Goal: Obtain resource: Download file/media

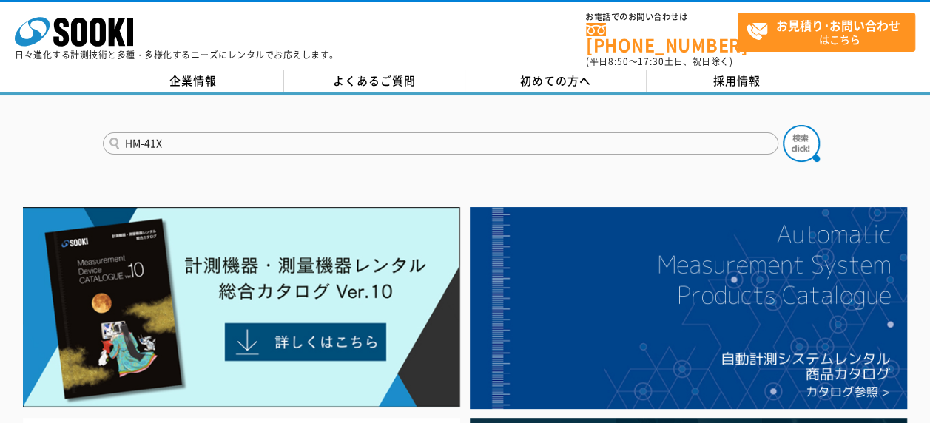
type input "HM-41X"
click at [783, 125] on button at bounding box center [801, 143] width 37 height 37
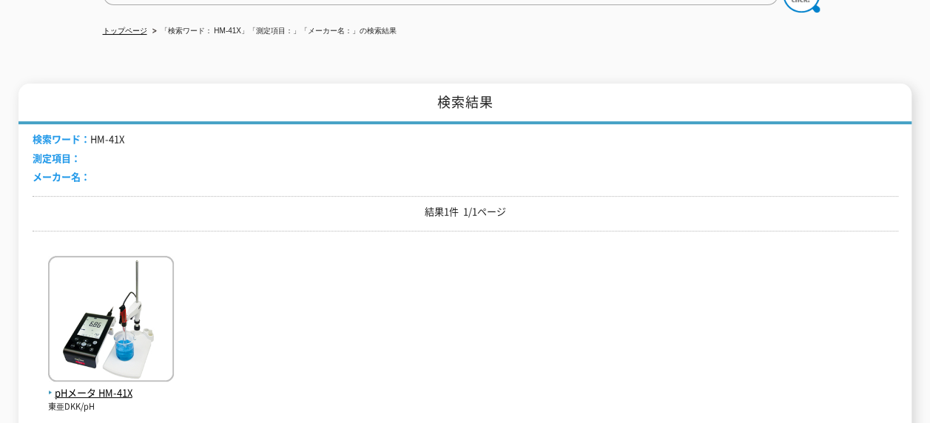
scroll to position [370, 0]
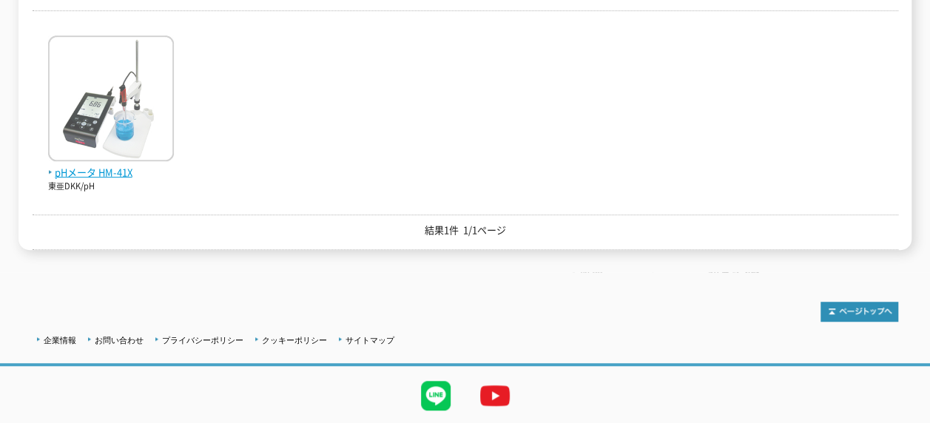
click at [105, 165] on span "pHメータ HM-41X" at bounding box center [111, 173] width 126 height 16
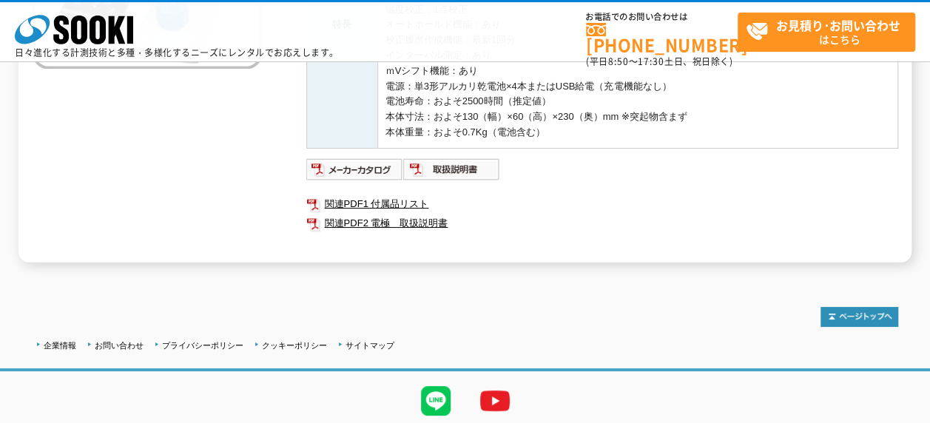
scroll to position [370, 0]
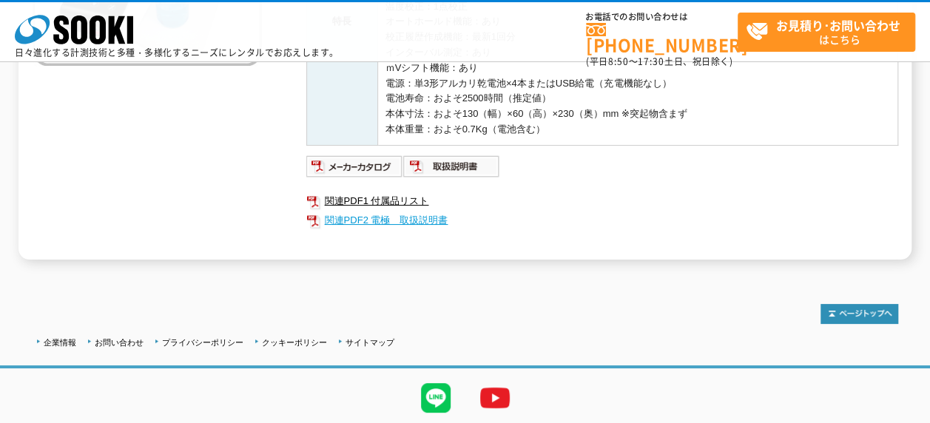
click at [543, 211] on link "関連PDF2 電極　取扱説明書" at bounding box center [602, 220] width 592 height 19
click at [665, 306] on div at bounding box center [466, 306] width 866 height 35
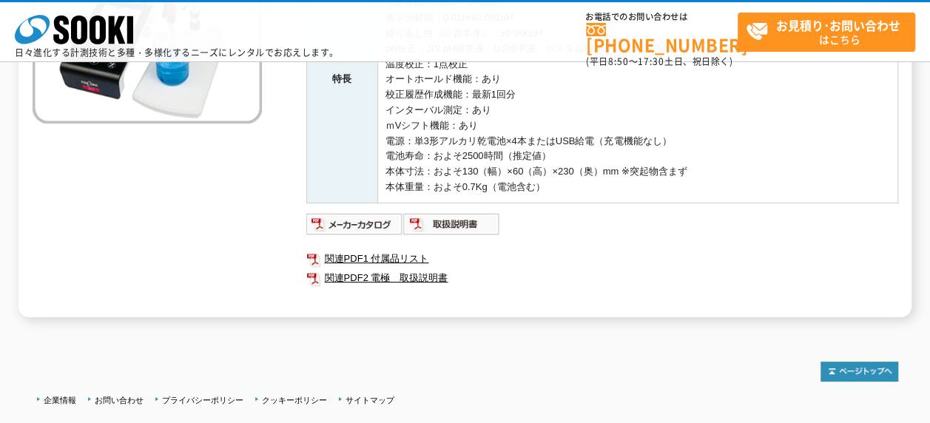
scroll to position [296, 0]
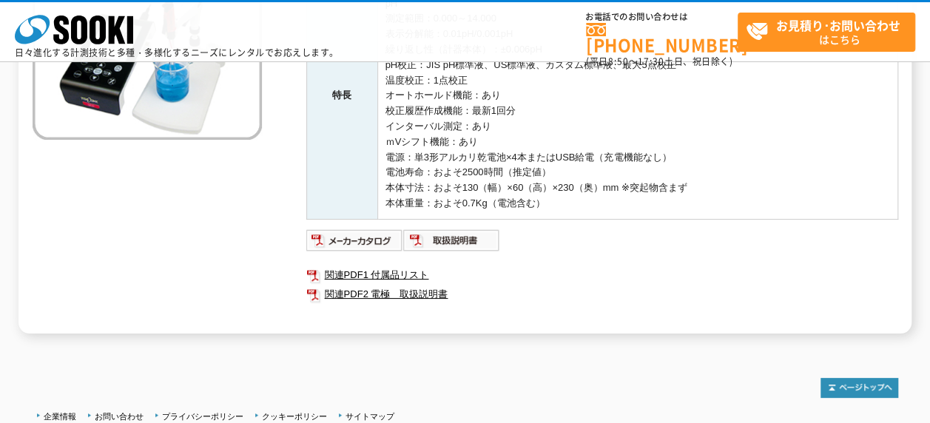
click at [204, 302] on div "メーカー 東亜DKK 測定項目 pH 特長 <<仕様>> pH 測定範囲：0.000～14.000 表示分解能：0.01pH/0.001pH 繰り返し性（計器…" at bounding box center [466, 106] width 866 height 453
